Goal: Information Seeking & Learning: Learn about a topic

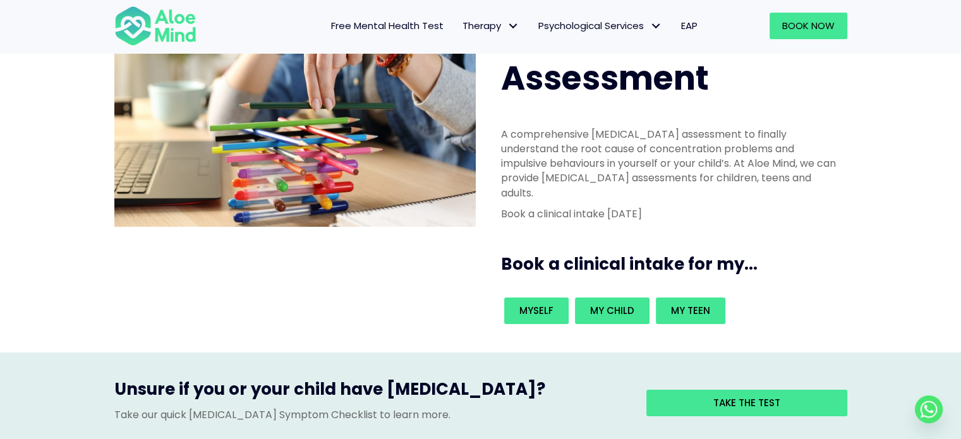
scroll to position [126, 0]
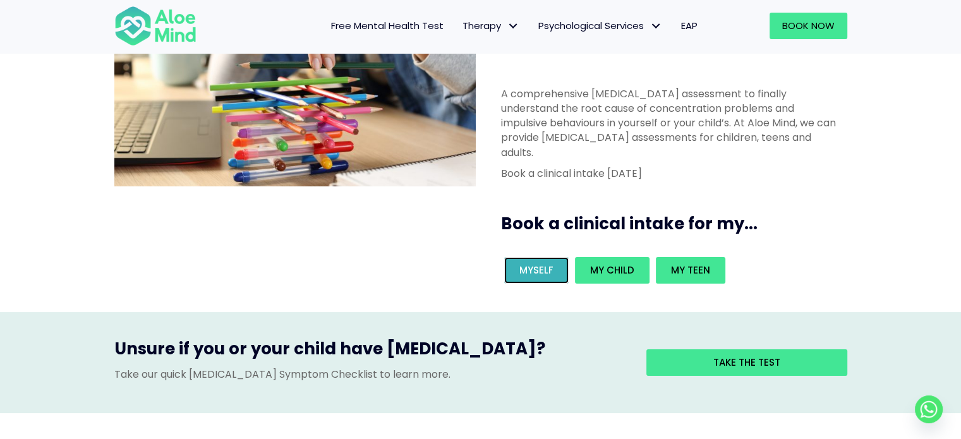
click at [538, 264] on span "Myself" at bounding box center [536, 270] width 34 height 13
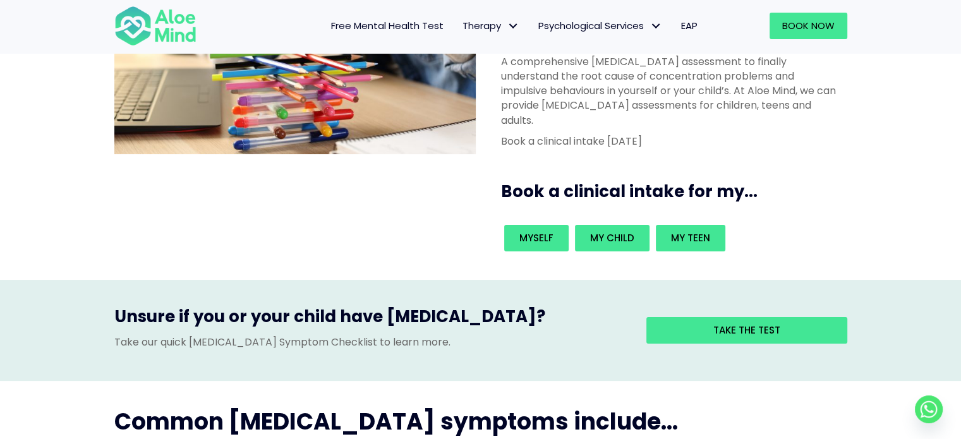
scroll to position [190, 0]
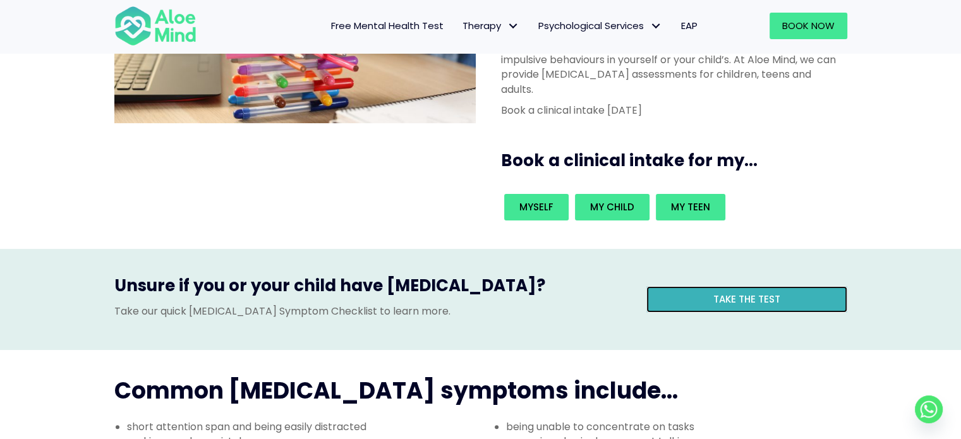
click at [741, 293] on span "Take the test" at bounding box center [747, 299] width 67 height 13
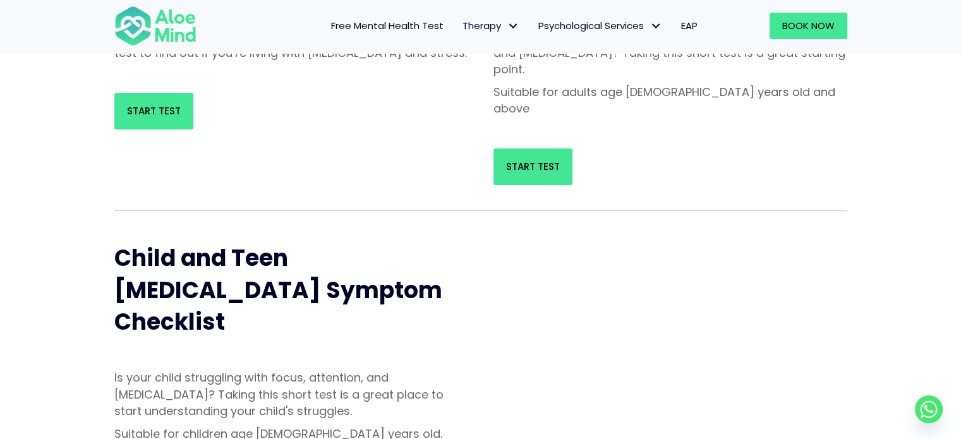
scroll to position [316, 0]
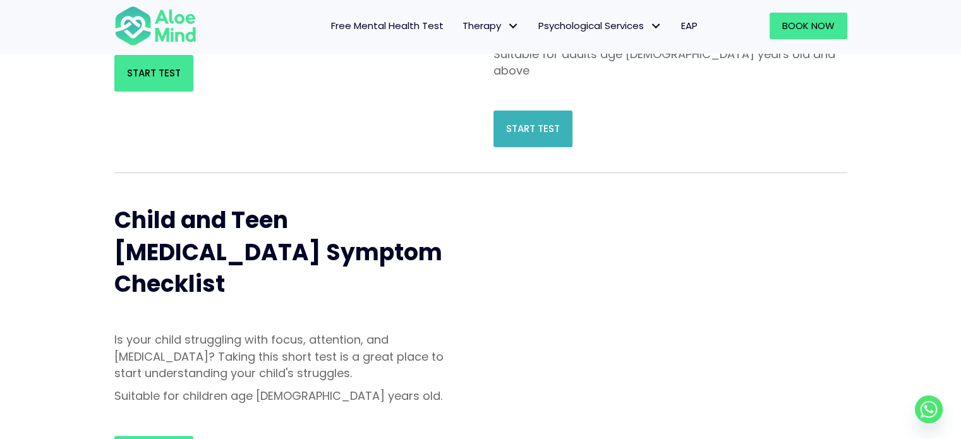
drag, startPoint x: 571, startPoint y: 85, endPoint x: 549, endPoint y: 99, distance: 25.8
click at [570, 111] on div "Start Test" at bounding box center [671, 129] width 354 height 37
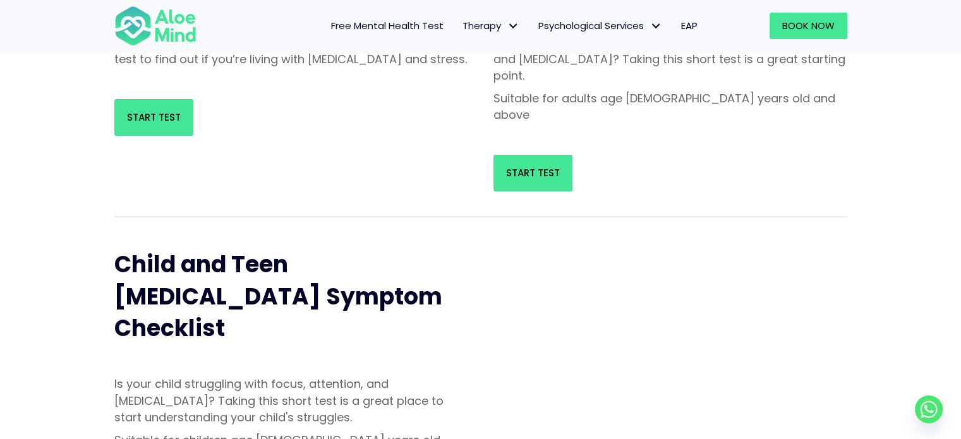
scroll to position [253, 0]
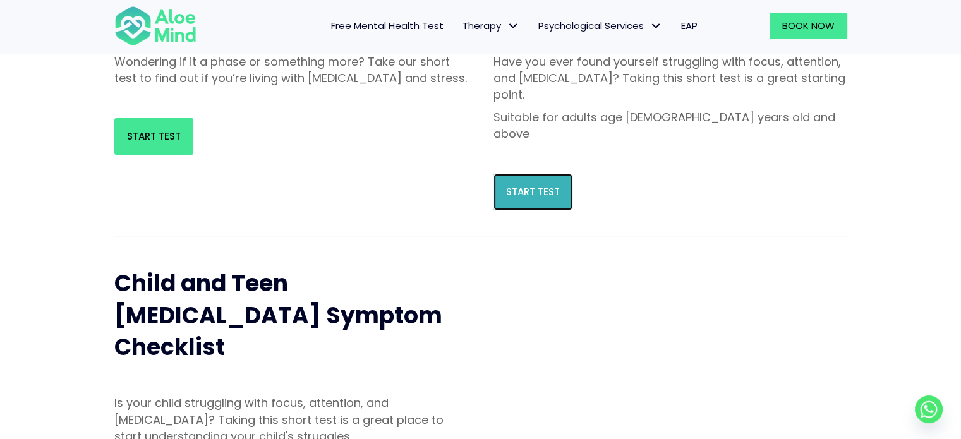
drag, startPoint x: 550, startPoint y: 169, endPoint x: 559, endPoint y: 169, distance: 8.9
click at [550, 174] on link "Start Test" at bounding box center [533, 192] width 79 height 37
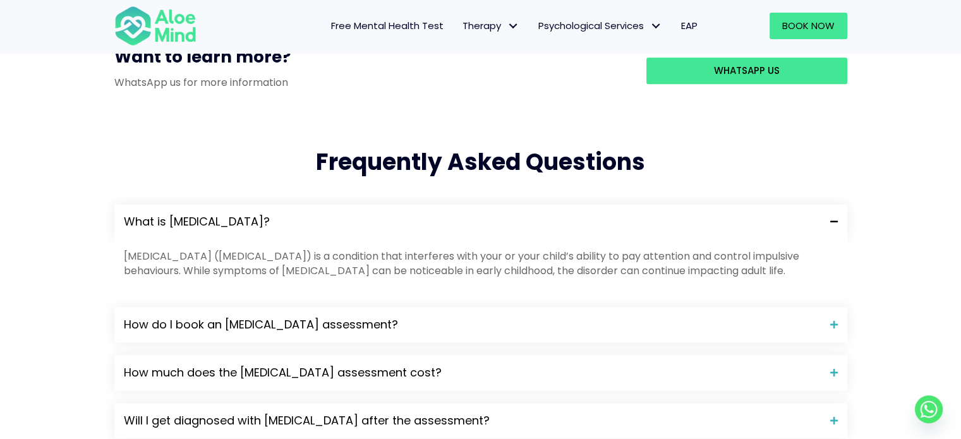
scroll to position [1074, 0]
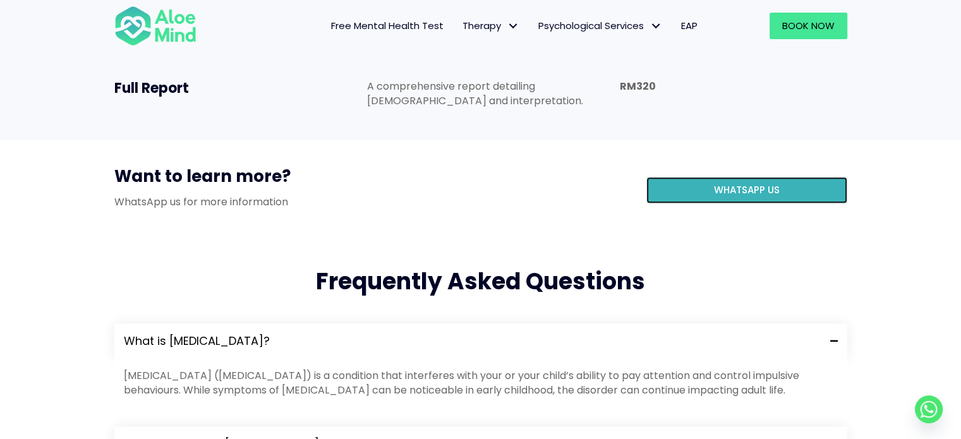
click at [700, 177] on link "WhatsApp us" at bounding box center [747, 190] width 201 height 27
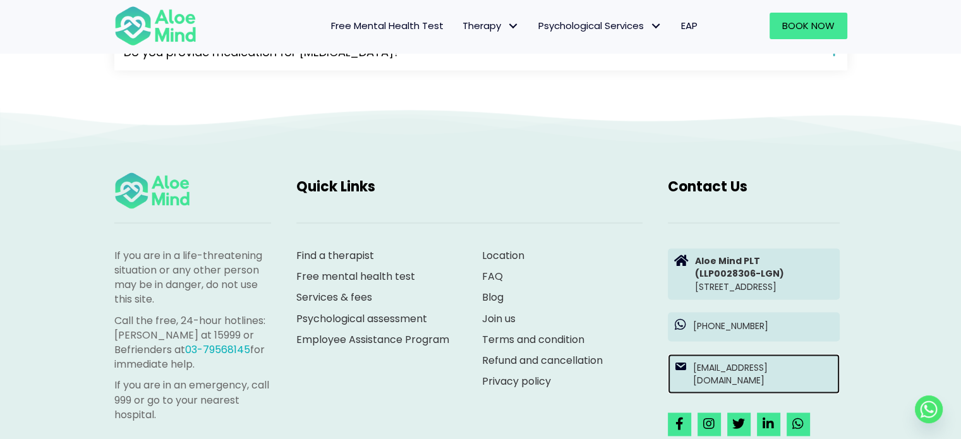
scroll to position [1770, 0]
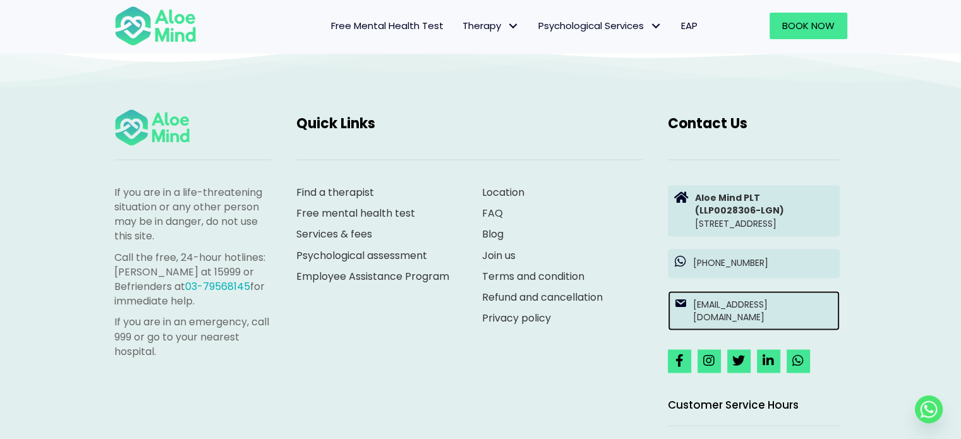
click at [753, 298] on p "[EMAIL_ADDRESS][DOMAIN_NAME]" at bounding box center [763, 311] width 140 height 26
click at [657, 284] on div "[EMAIL_ADDRESS][DOMAIN_NAME]" at bounding box center [753, 310] width 197 height 52
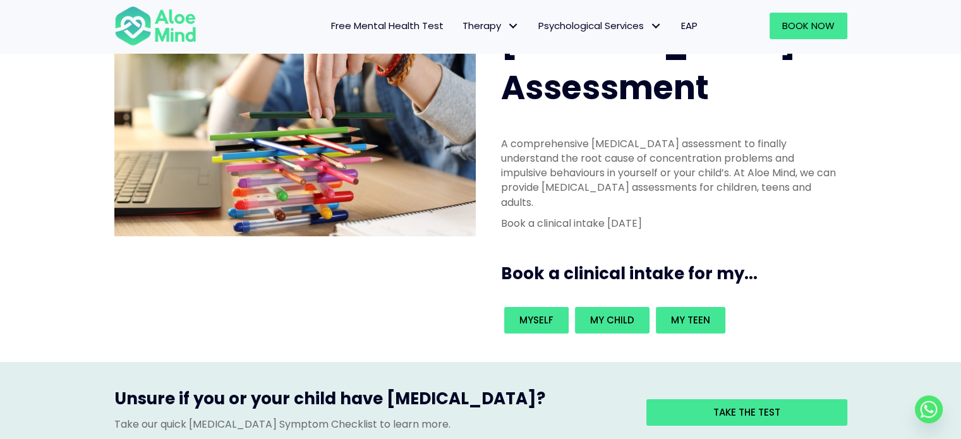
scroll to position [0, 0]
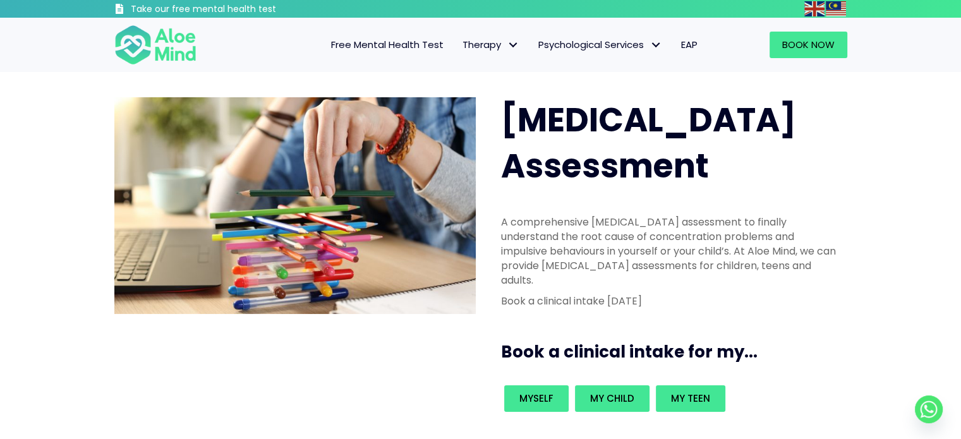
click at [359, 47] on span "Free Mental Health Test" at bounding box center [387, 44] width 112 height 13
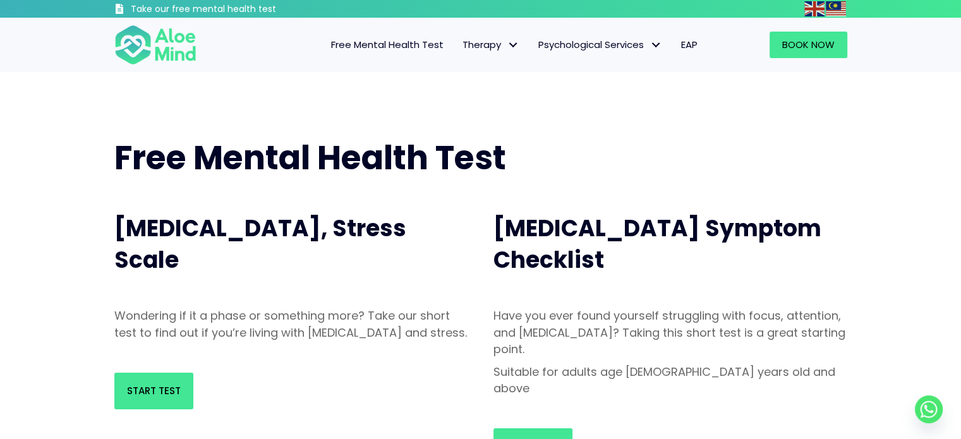
scroll to position [126, 0]
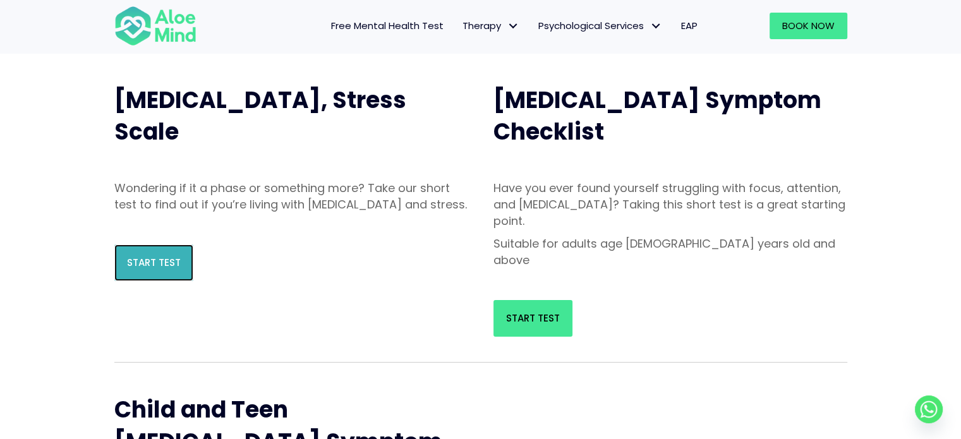
click at [149, 269] on span "Start Test" at bounding box center [154, 262] width 54 height 13
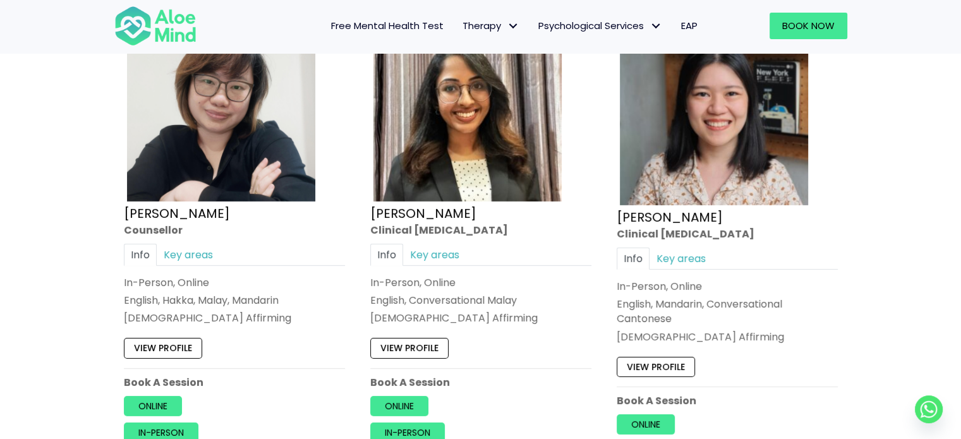
scroll to position [3982, 0]
